Goal: Check status: Check status

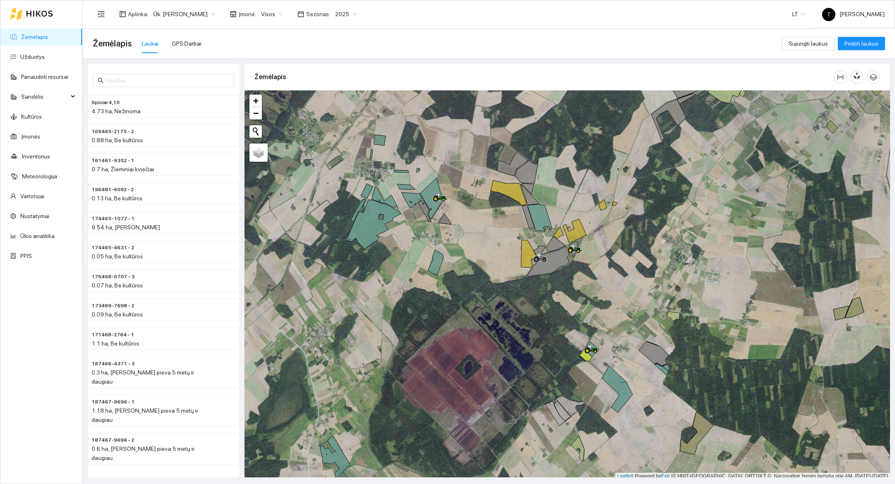
click at [36, 17] on div at bounding box center [31, 13] width 43 height 27
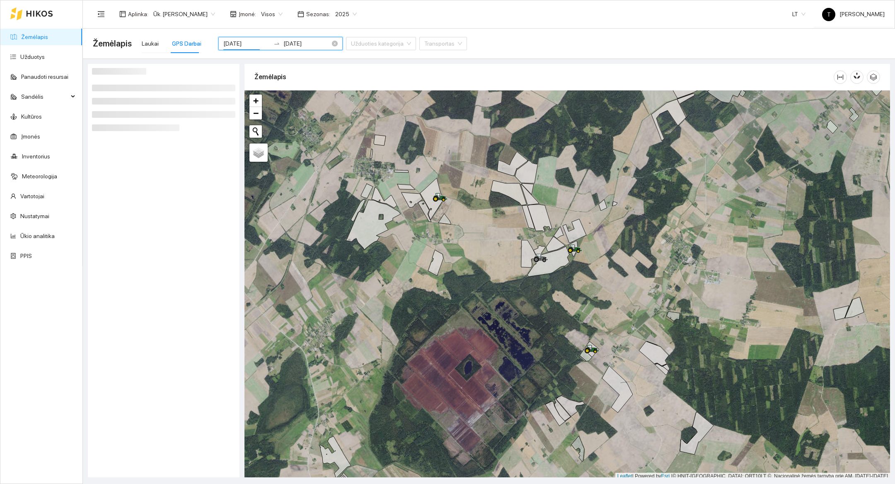
click at [241, 43] on input "2025-08-14" at bounding box center [246, 43] width 47 height 9
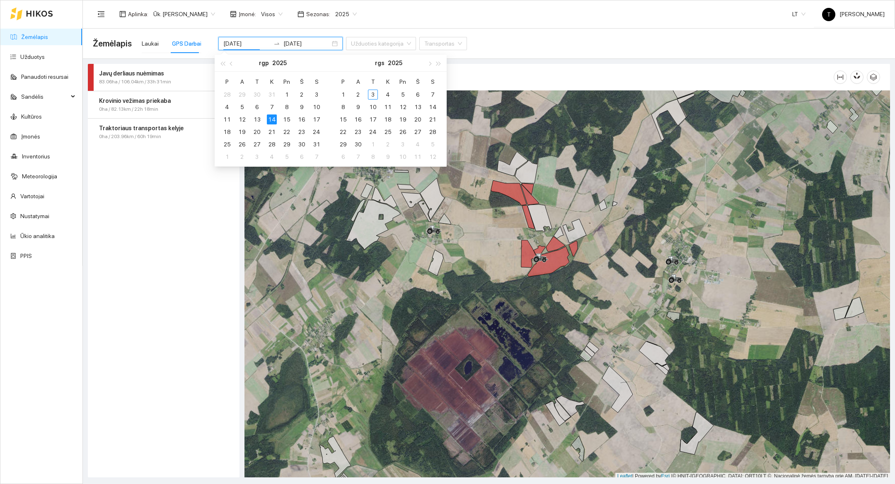
click at [462, 42] on div "Žemėlapis Laukai GPS Darbai 2025-08-14 2025-08-14 Užduoties kategorija Transpor…" at bounding box center [489, 43] width 792 height 27
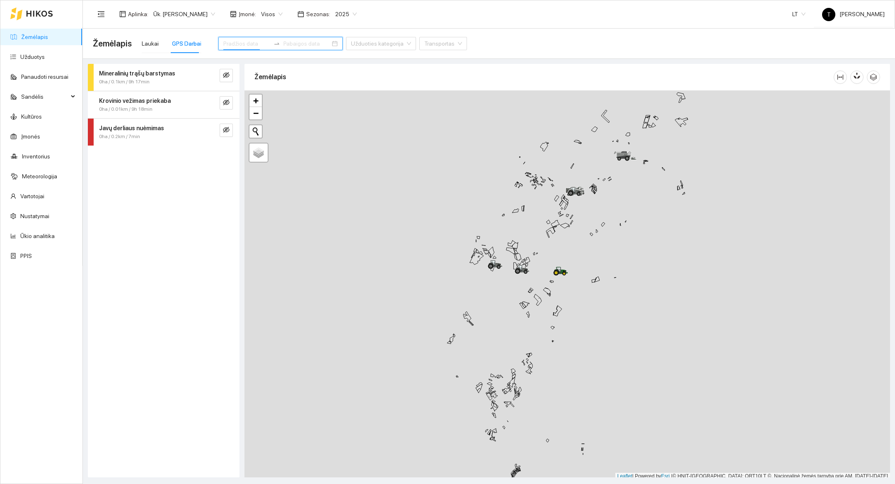
click at [253, 46] on input at bounding box center [246, 43] width 47 height 9
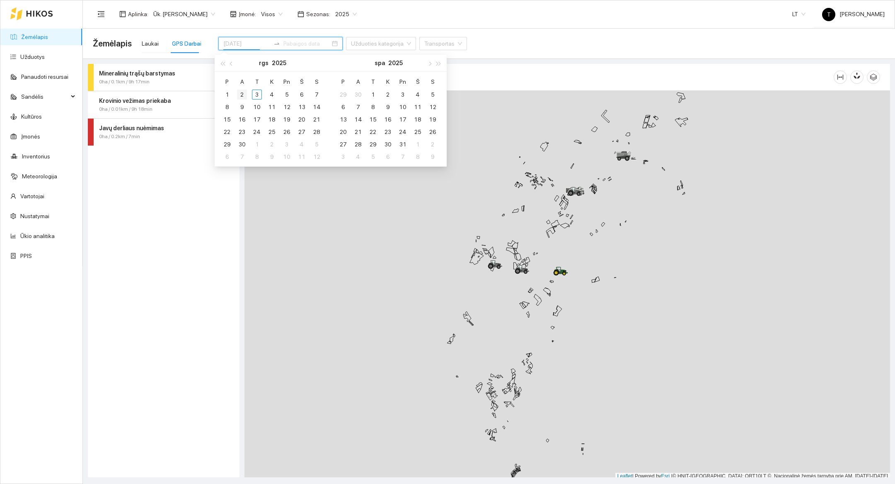
type input "[DATE]"
click at [245, 95] on div "2" at bounding box center [242, 94] width 10 height 10
type input "[DATE]"
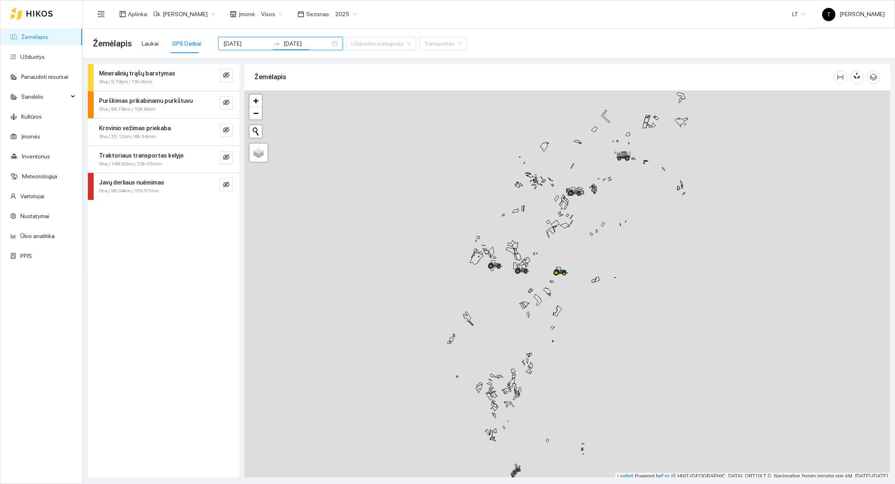
click at [340, 12] on span "2025" at bounding box center [346, 14] width 22 height 12
click at [336, 112] on div "2026" at bounding box center [334, 109] width 21 height 9
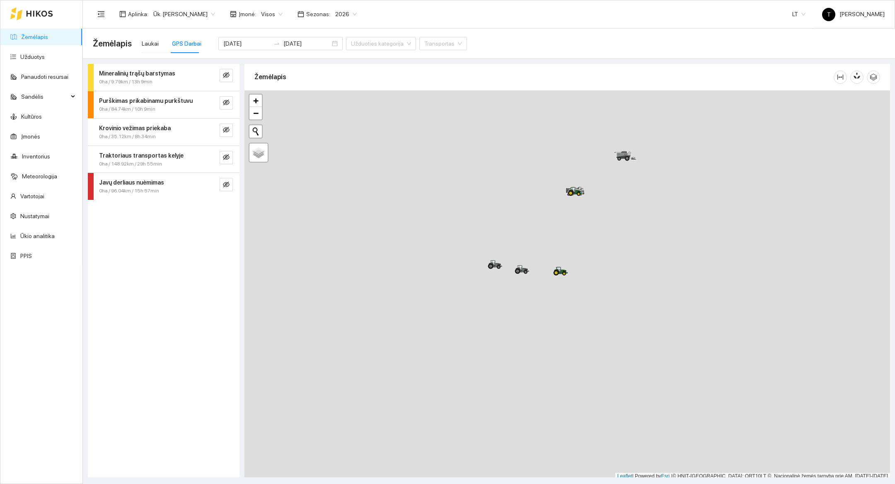
click at [335, 15] on span "2026" at bounding box center [346, 14] width 22 height 12
click at [333, 98] on div "2025" at bounding box center [334, 96] width 21 height 9
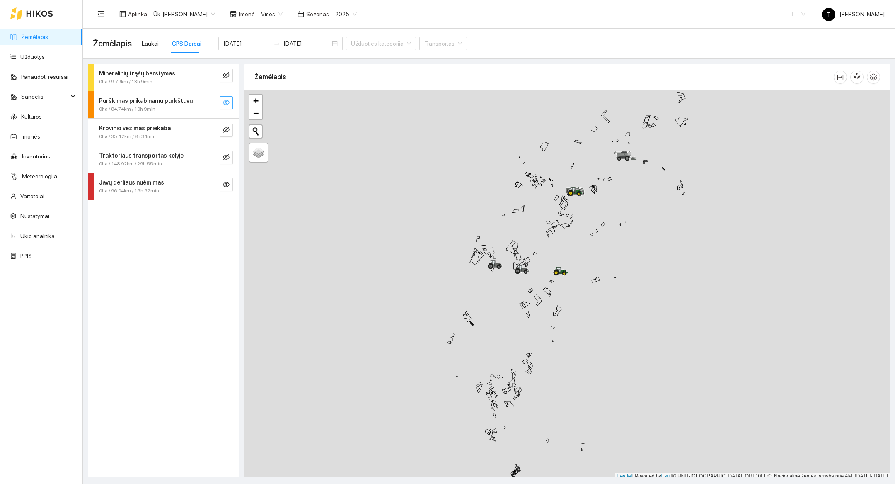
click at [228, 106] on span "eye-invisible" at bounding box center [226, 103] width 7 height 8
click at [208, 105] on icon "search" at bounding box center [209, 102] width 7 height 7
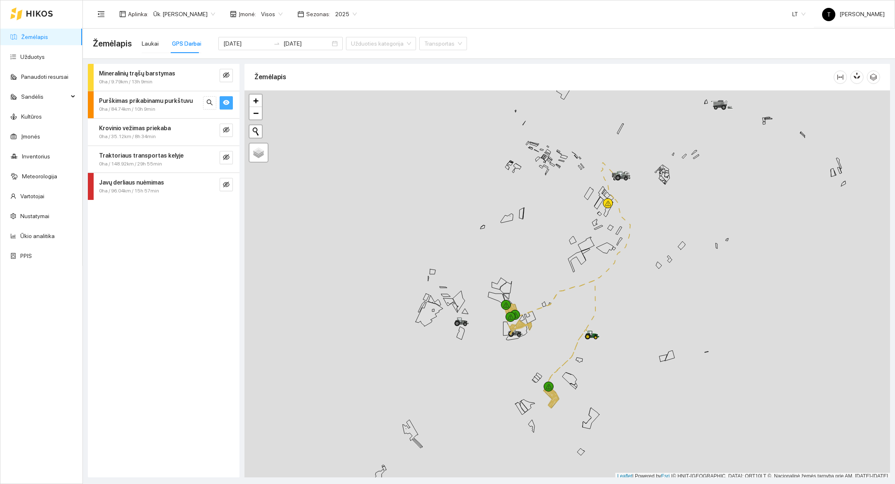
click at [558, 356] on div at bounding box center [567, 284] width 646 height 389
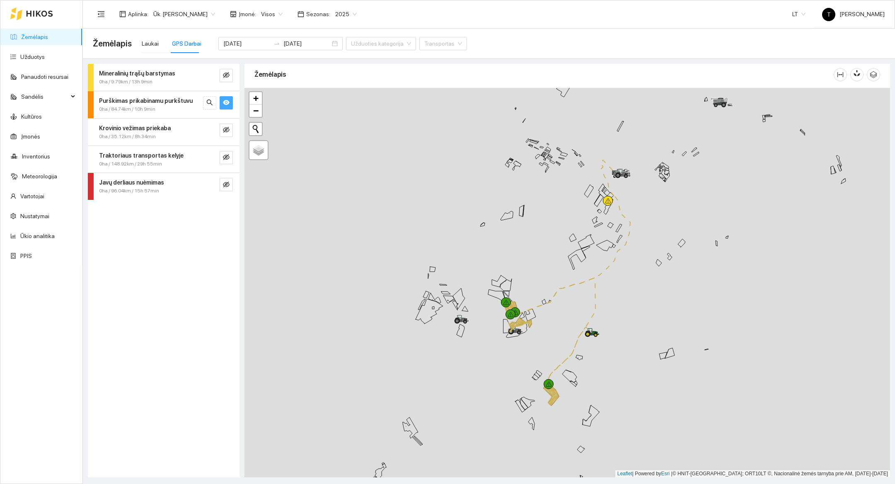
click at [558, 356] on div at bounding box center [567, 282] width 646 height 389
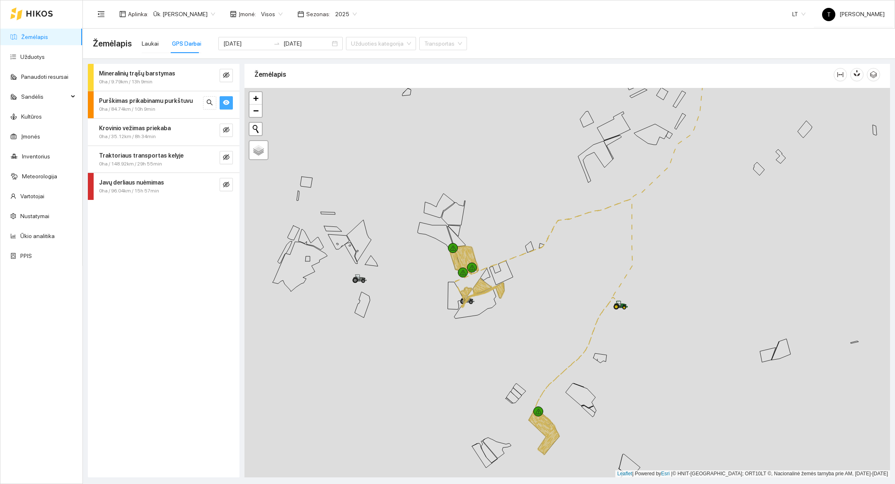
click at [555, 357] on div at bounding box center [567, 282] width 646 height 389
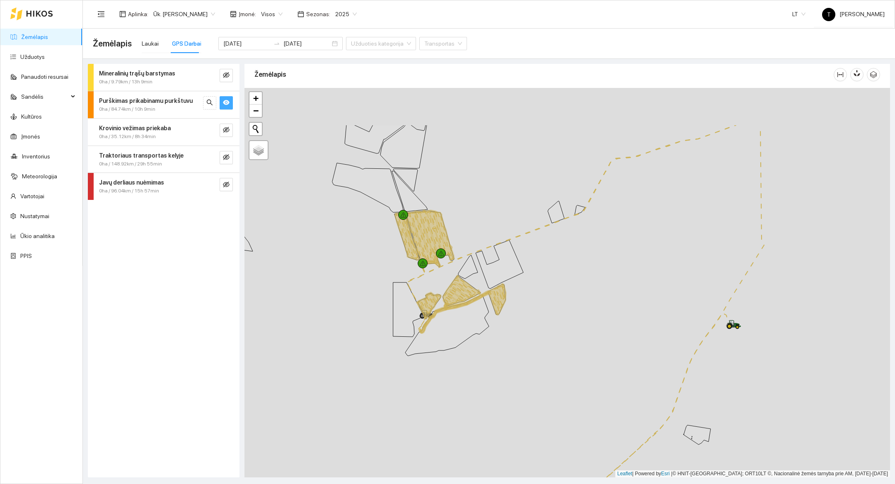
drag, startPoint x: 511, startPoint y: 273, endPoint x: 562, endPoint y: 349, distance: 91.9
click at [562, 349] on div at bounding box center [567, 282] width 646 height 389
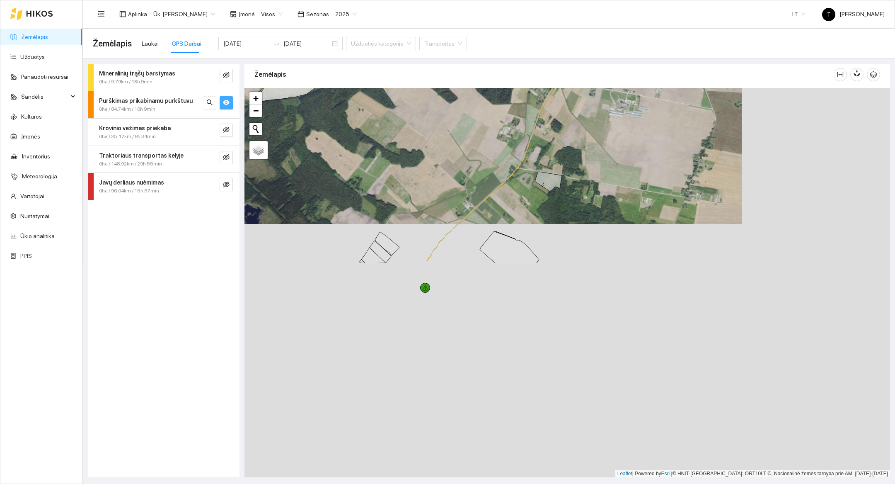
drag, startPoint x: 579, startPoint y: 408, endPoint x: 430, endPoint y: 155, distance: 293.4
click at [430, 155] on div at bounding box center [567, 282] width 646 height 389
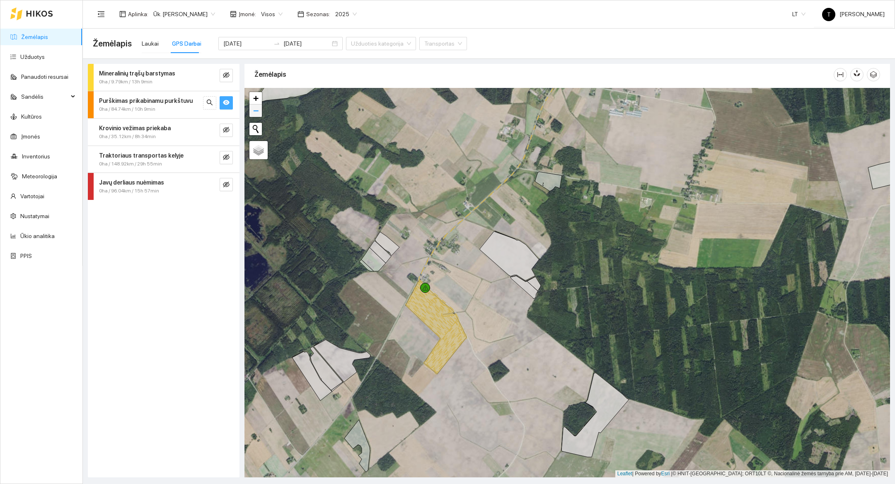
click at [258, 111] on span "−" at bounding box center [255, 110] width 5 height 10
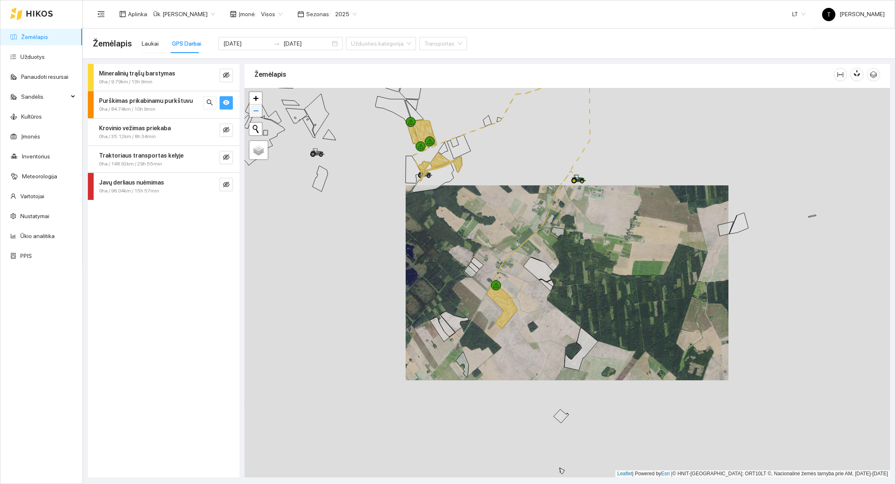
click at [258, 111] on span "−" at bounding box center [255, 110] width 5 height 10
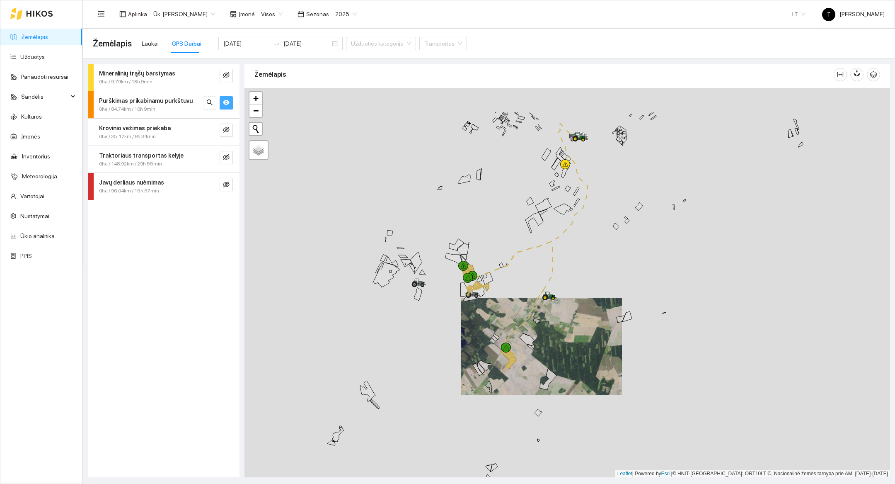
drag, startPoint x: 660, startPoint y: 217, endPoint x: 635, endPoint y: 280, distance: 68.4
click at [635, 280] on div at bounding box center [567, 282] width 646 height 389
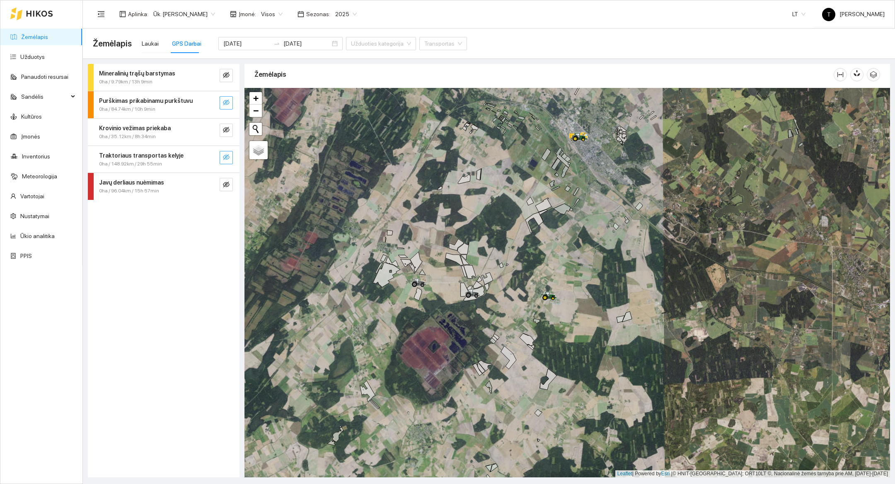
click at [227, 157] on icon "eye-invisible" at bounding box center [226, 157] width 7 height 7
click at [212, 157] on icon "search" at bounding box center [209, 157] width 7 height 7
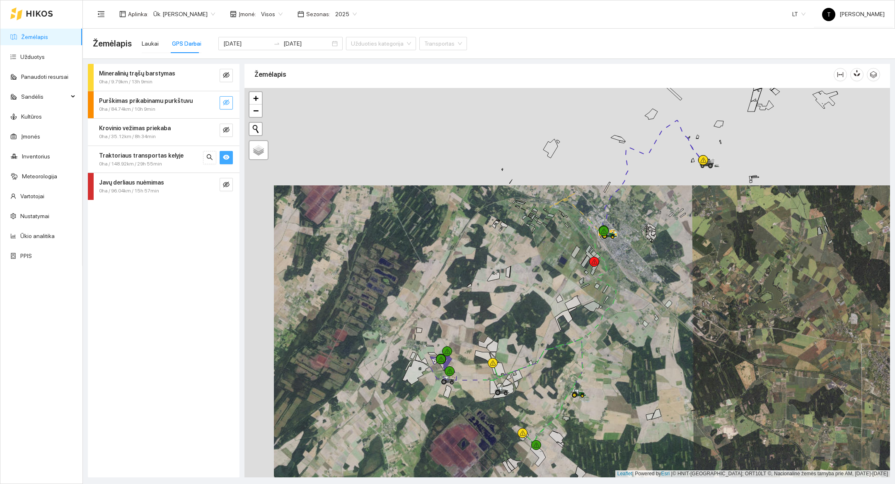
click at [485, 412] on div at bounding box center [567, 282] width 646 height 389
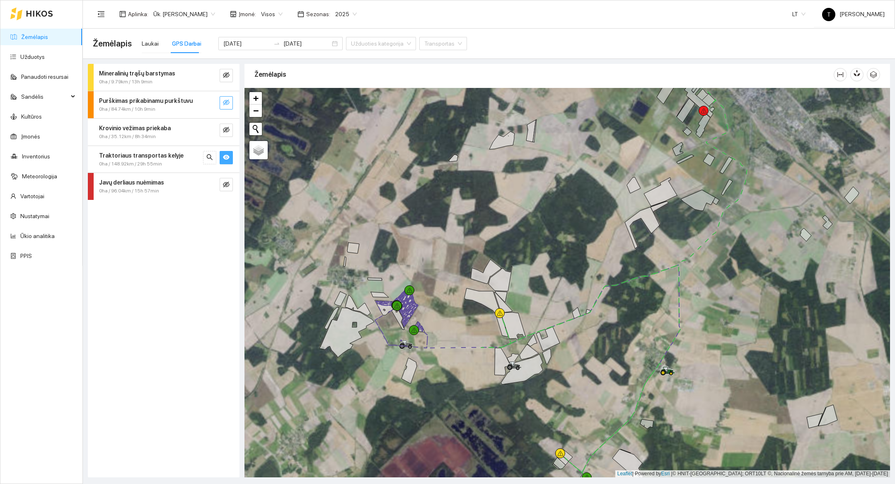
click at [476, 380] on div at bounding box center [567, 282] width 646 height 389
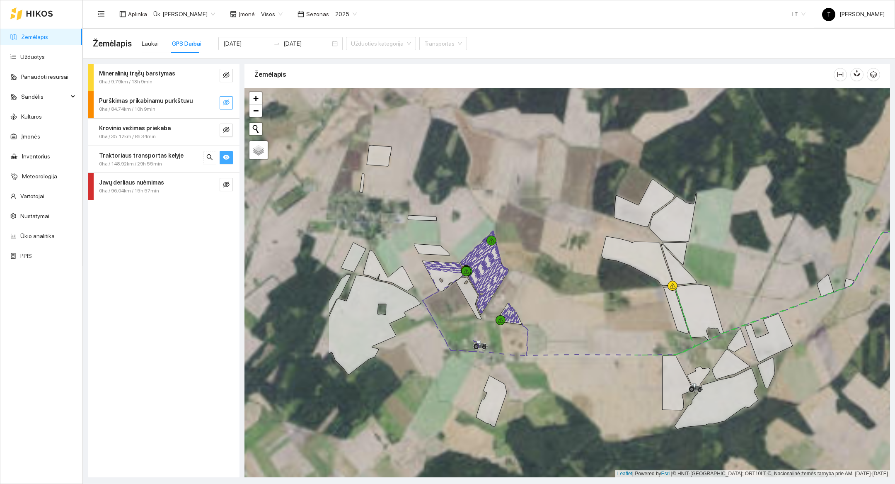
drag, startPoint x: 373, startPoint y: 241, endPoint x: 522, endPoint y: 281, distance: 153.7
click at [522, 281] on div at bounding box center [567, 282] width 646 height 389
